Goal: Transaction & Acquisition: Purchase product/service

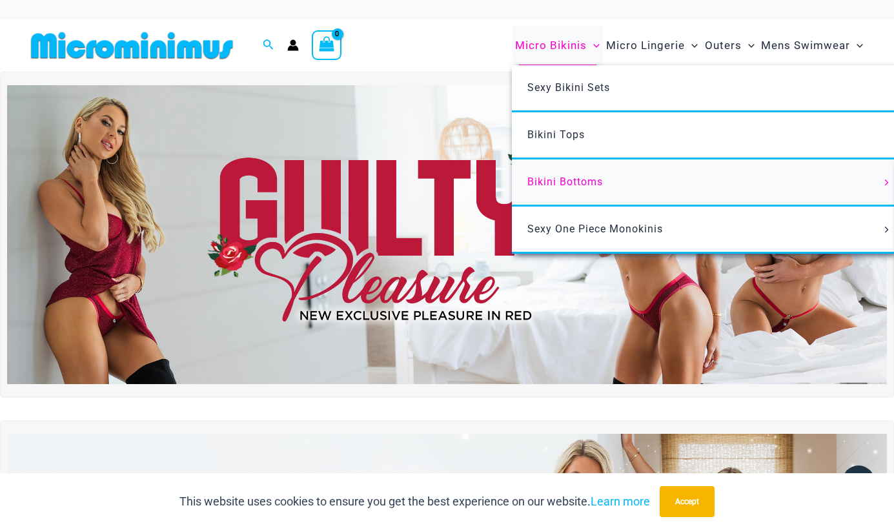
click at [552, 176] on link "Bikini Bottoms" at bounding box center [704, 182] width 384 height 47
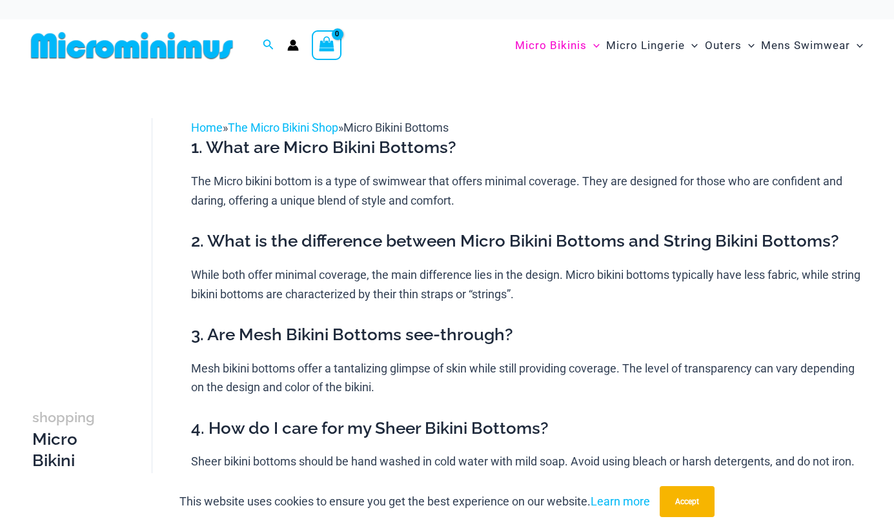
click at [350, 44] on div "Search for: Search Search No products in the cart. No products in the cart. Con…" at bounding box center [223, 45] width 394 height 52
click at [101, 50] on img at bounding box center [132, 45] width 212 height 29
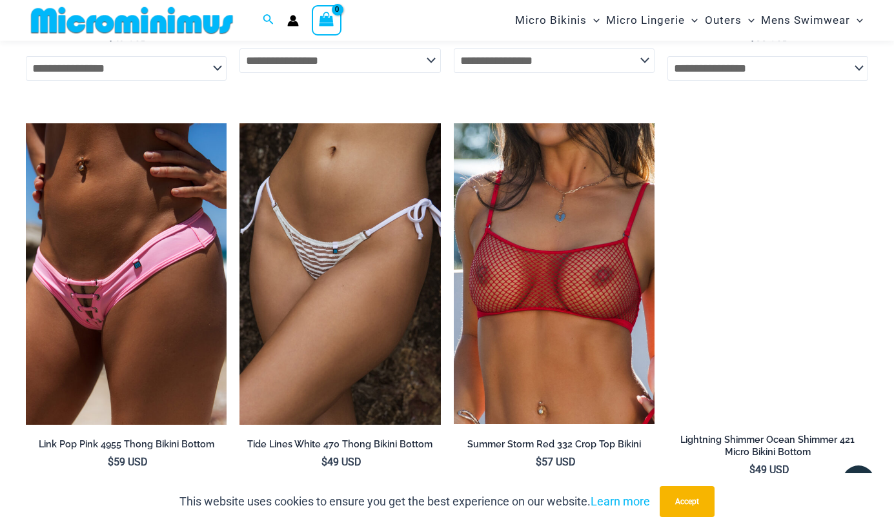
scroll to position [3935, 0]
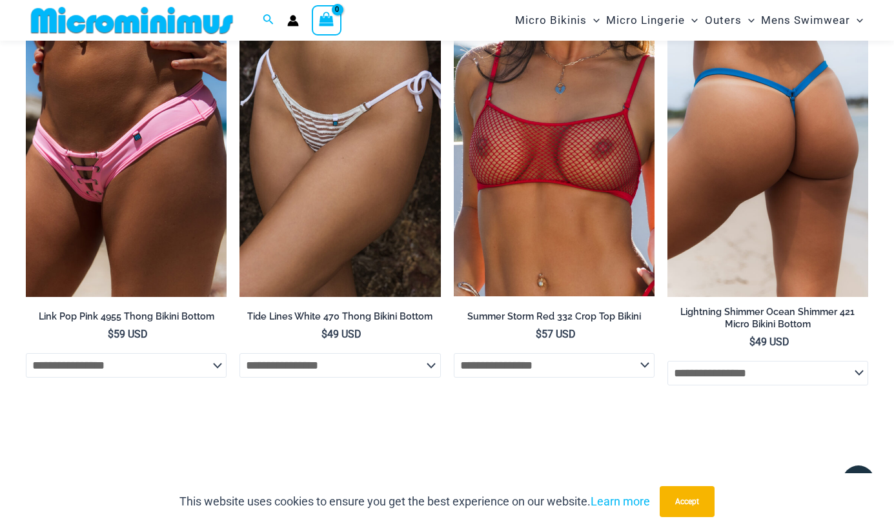
click at [798, 139] on img at bounding box center [767, 145] width 201 height 301
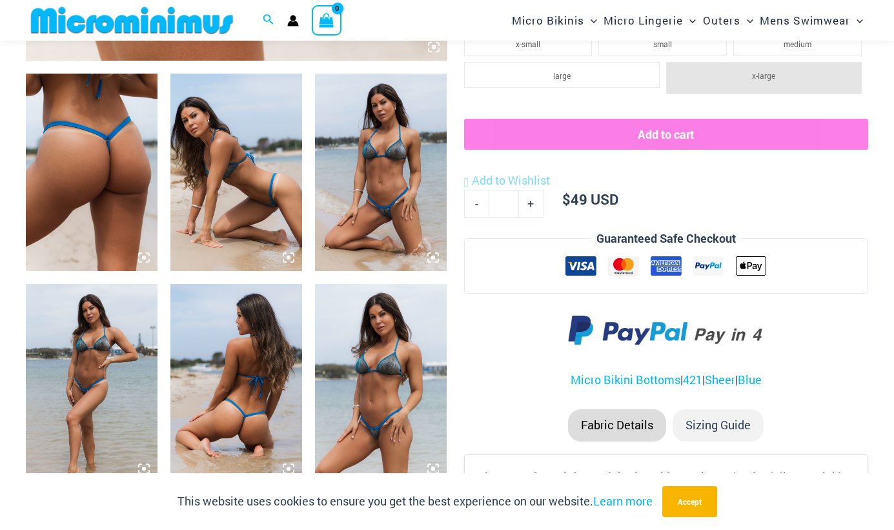
scroll to position [724, 0]
